Goal: Task Accomplishment & Management: Use online tool/utility

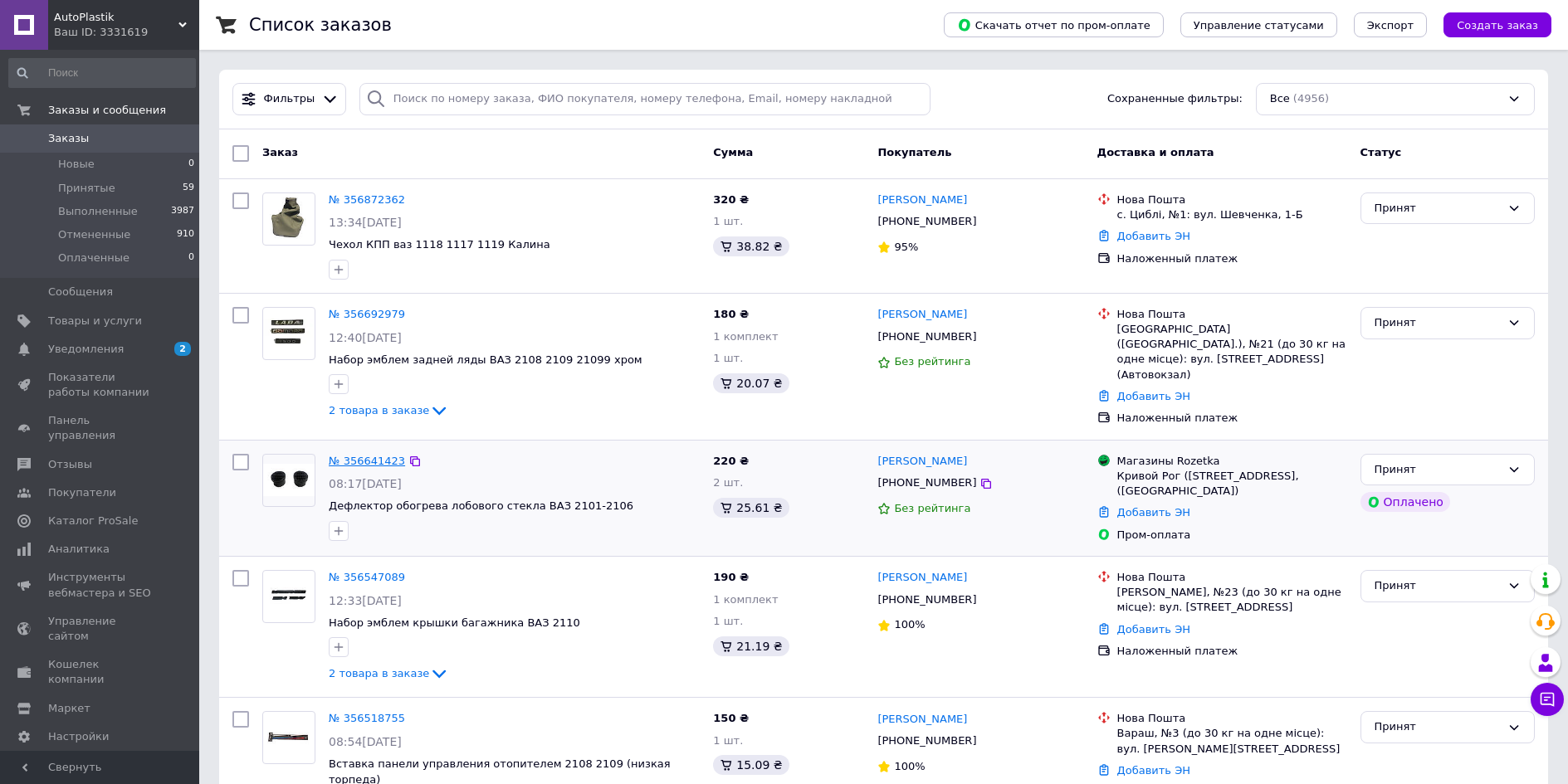
click at [365, 455] on link "№ 356641423" at bounding box center [366, 461] width 76 height 13
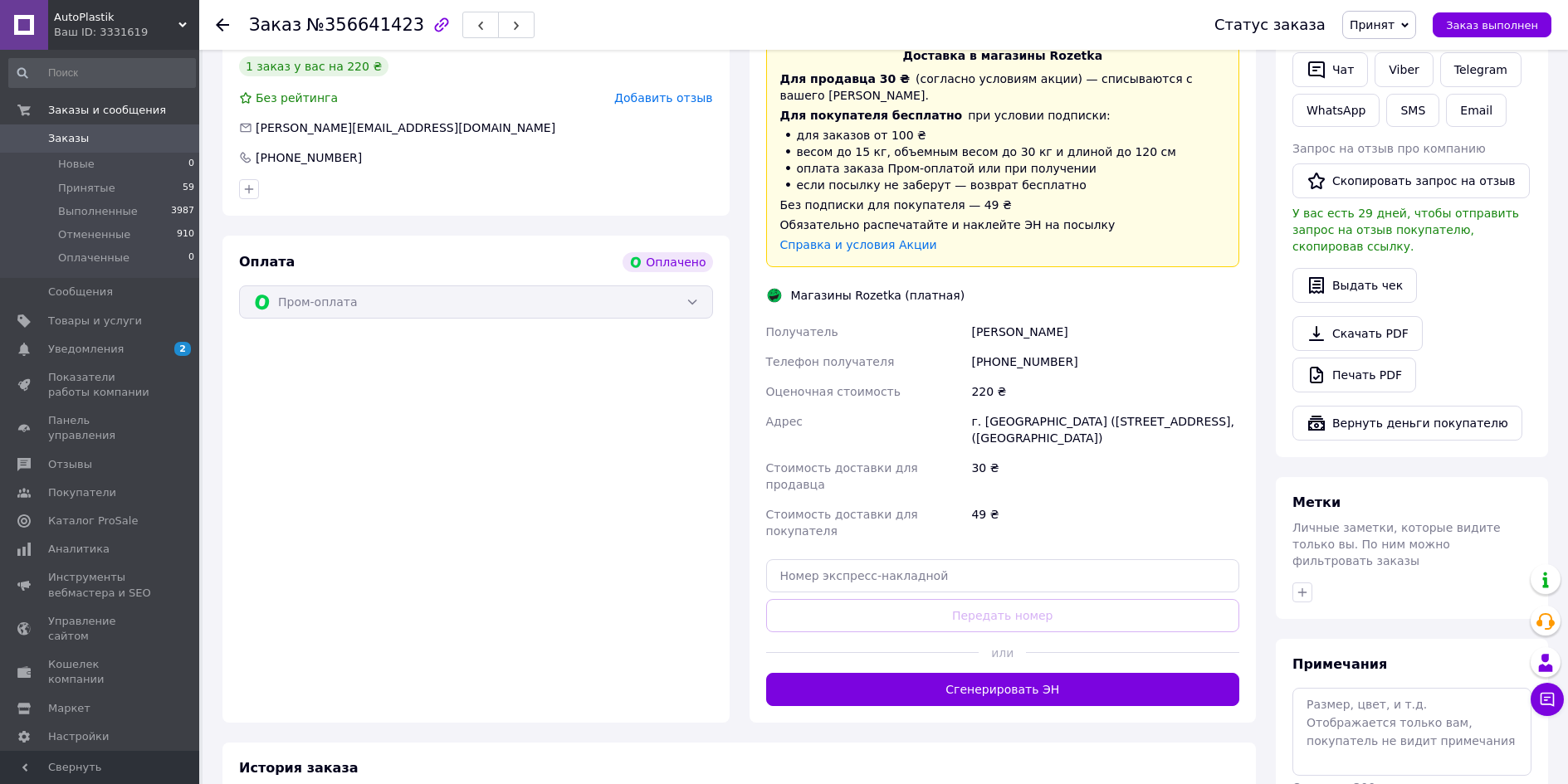
scroll to position [498, 0]
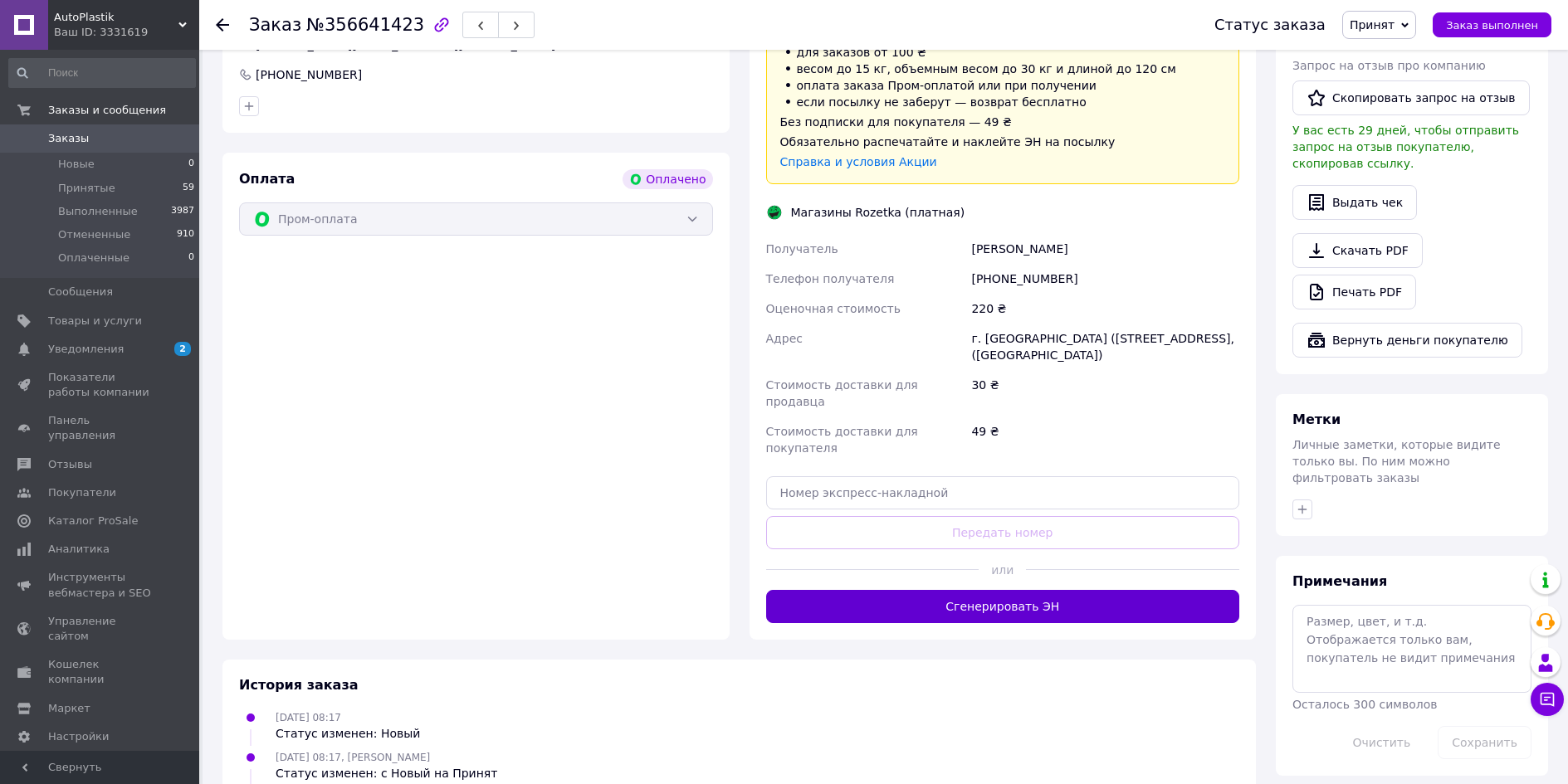
click at [964, 590] on button "Сгенерировать ЭН" at bounding box center [1003, 606] width 474 height 33
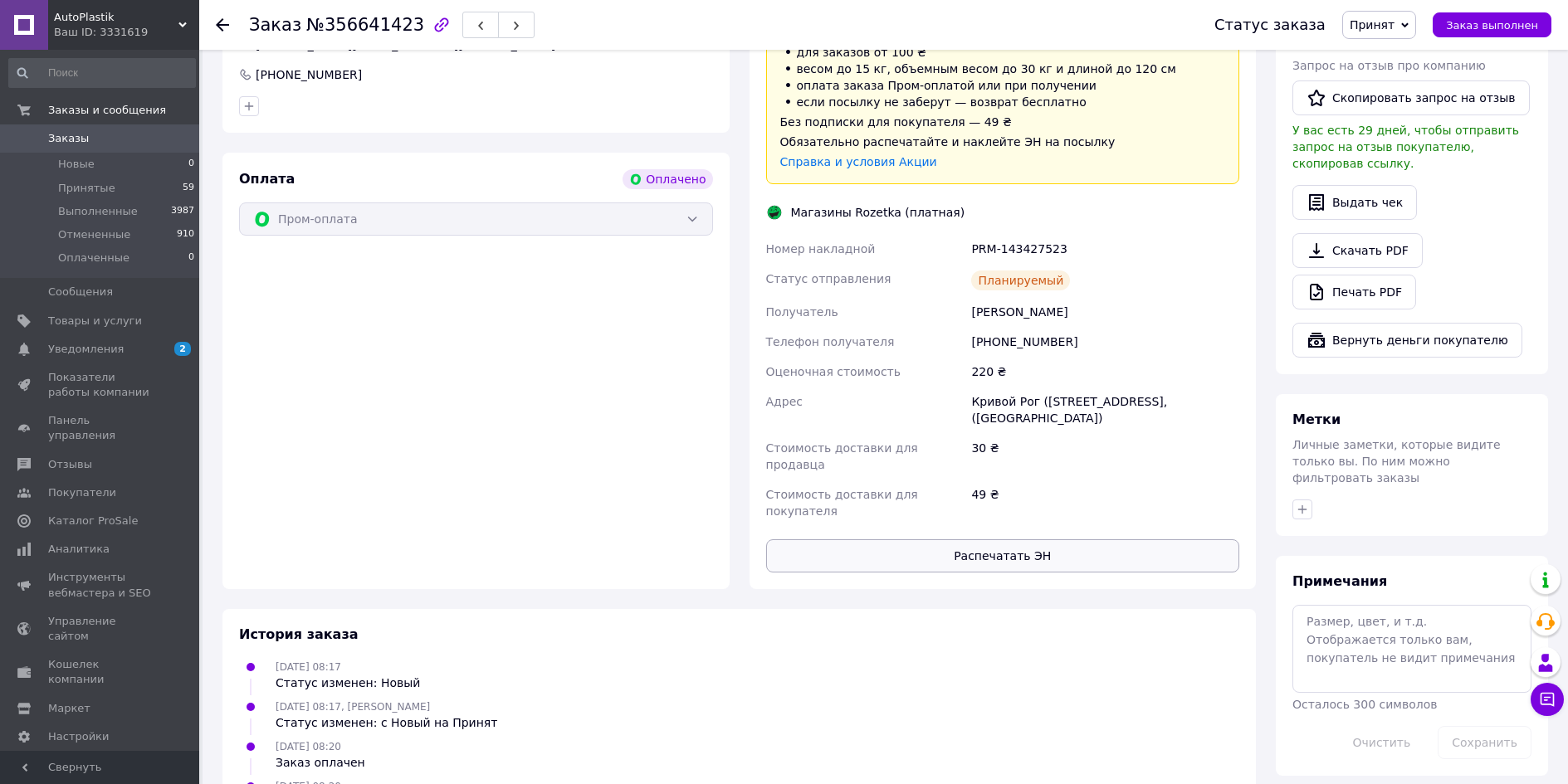
click at [863, 540] on button "Распечатать ЭН" at bounding box center [1003, 556] width 474 height 33
click at [70, 138] on span "Заказы" at bounding box center [68, 138] width 40 height 15
